Goal: Information Seeking & Learning: Learn about a topic

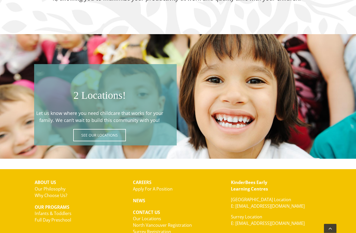
scroll to position [857, 0]
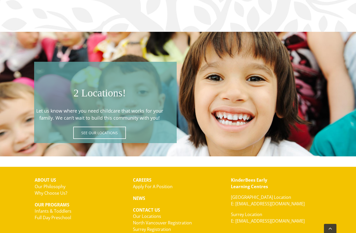
click at [110, 130] on span at bounding box center [105, 102] width 142 height 81
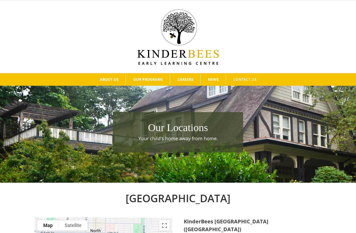
click at [173, 99] on link "Infants and Toddlers" at bounding box center [162, 98] width 72 height 9
click at [171, 116] on span "North Vancouver Program Fees" at bounding box center [161, 117] width 61 height 5
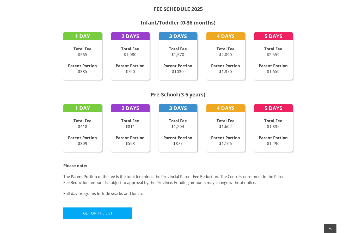
scroll to position [249, 0]
